Goal: Transaction & Acquisition: Purchase product/service

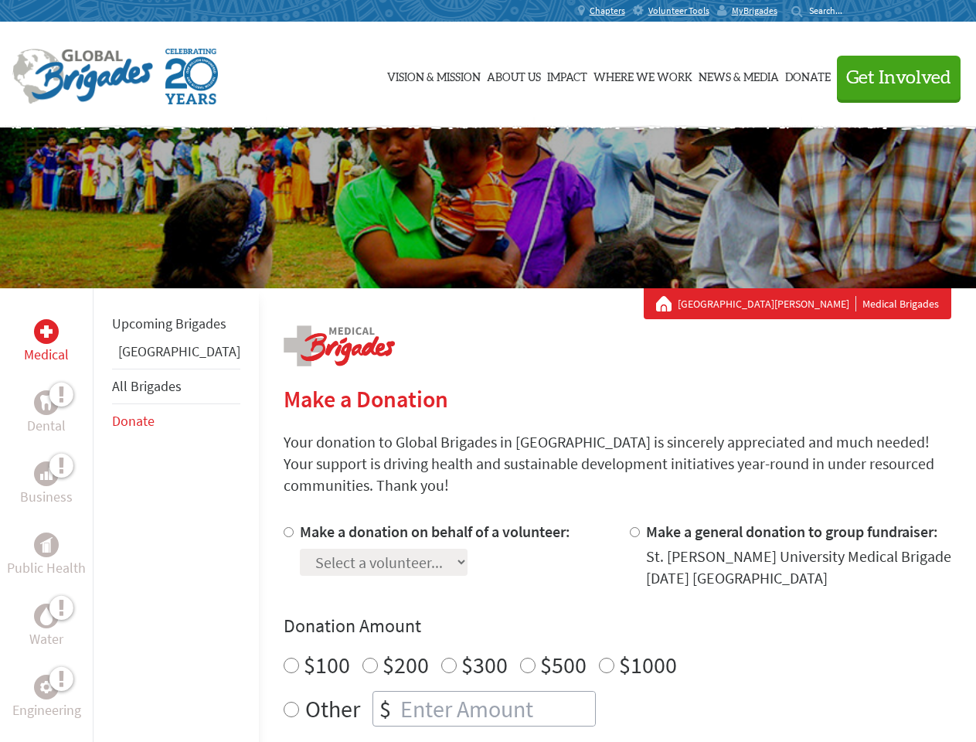
click at [853, 11] on div "Search for:" at bounding box center [822, 11] width 62 height 12
click at [892, 77] on span "Get Involved" at bounding box center [898, 78] width 105 height 19
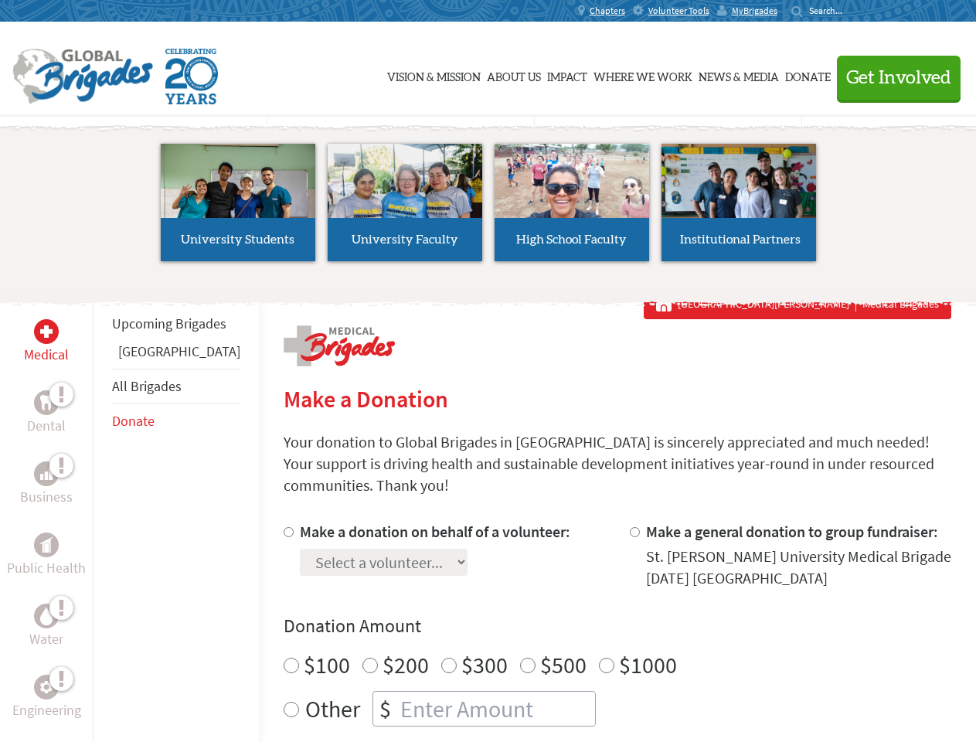
click at [488, 208] on li "High School Faculty" at bounding box center [571, 202] width 167 height 142
click at [102, 515] on div "Upcoming Brigades Greece All Brigades Donate" at bounding box center [176, 659] width 166 height 742
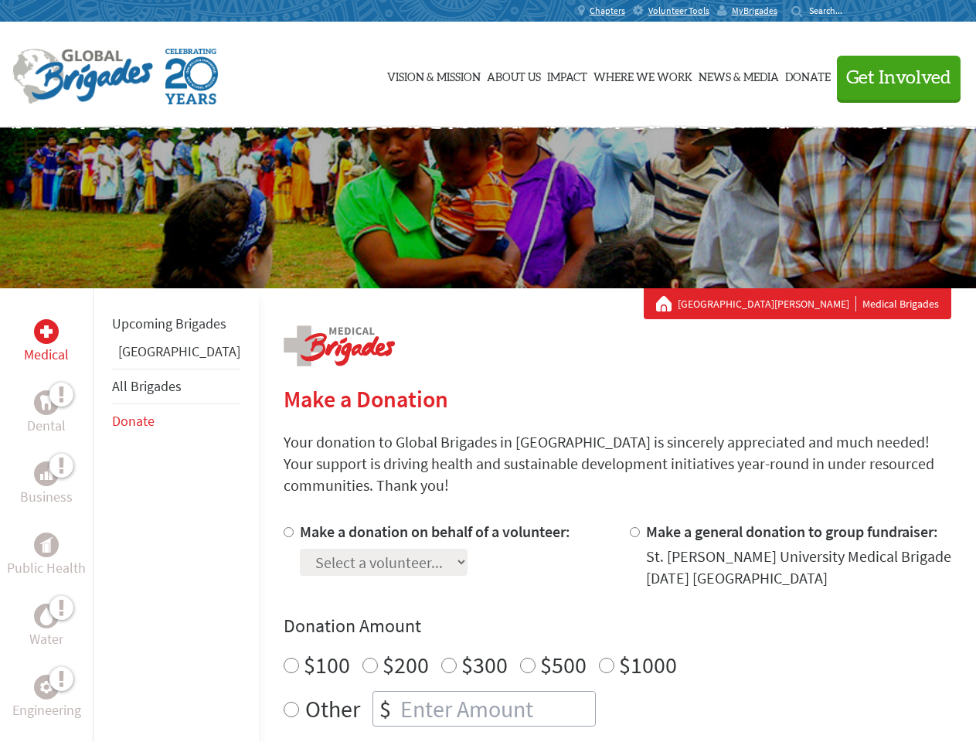
click at [590, 621] on div "Donation Amount $100 $200 $300 $500 $1000 Other $" at bounding box center [618, 670] width 668 height 113
click at [284, 527] on input "Make a donation on behalf of a volunteer:" at bounding box center [289, 532] width 10 height 10
radio input "true"
click at [630, 527] on input "Make a general donation to group fundraiser:" at bounding box center [635, 532] width 10 height 10
radio input "true"
